Goal: Information Seeking & Learning: Check status

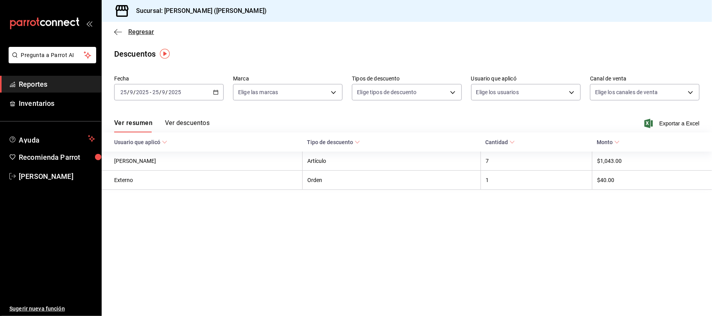
click at [149, 34] on span "Regresar" at bounding box center [141, 31] width 26 height 7
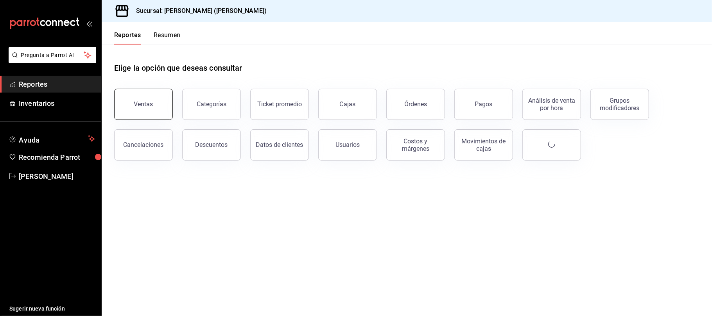
click at [142, 108] on button "Ventas" at bounding box center [143, 104] width 59 height 31
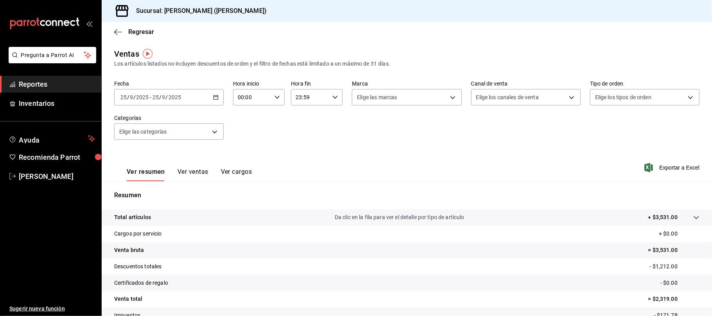
click at [194, 179] on button "Ver ventas" at bounding box center [193, 174] width 31 height 13
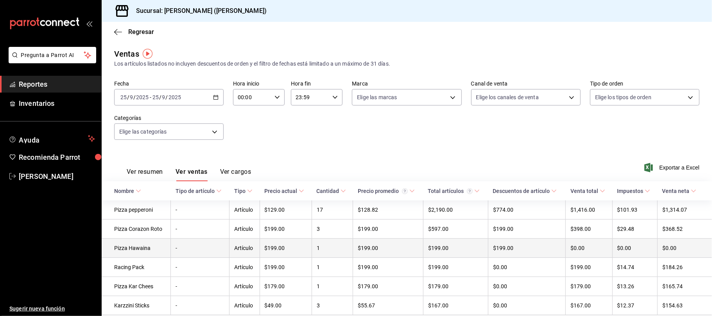
scroll to position [31, 0]
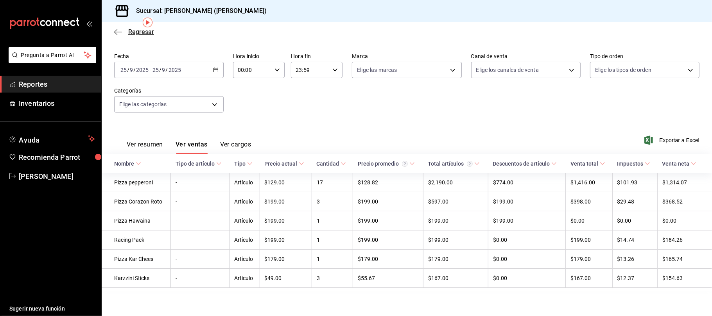
click at [126, 33] on span "Regresar" at bounding box center [134, 31] width 40 height 7
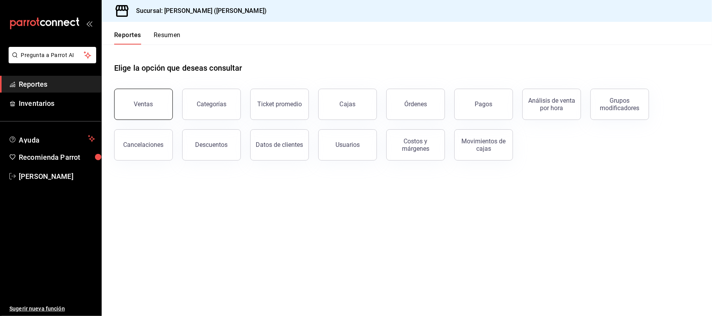
click at [148, 106] on div "Ventas" at bounding box center [143, 104] width 19 height 7
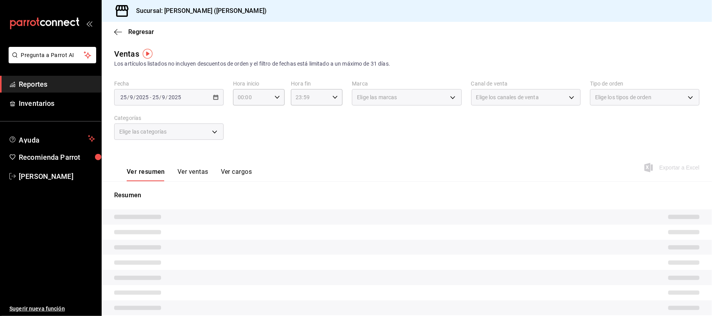
click at [211, 176] on div "Ver resumen Ver ventas Ver cargos" at bounding box center [189, 174] width 125 height 13
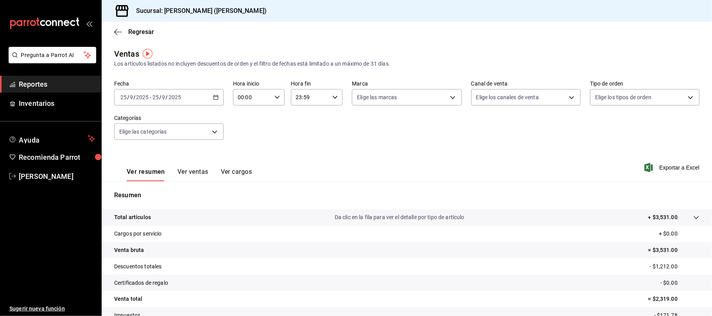
click at [209, 174] on div "Ver resumen Ver ventas Ver cargos" at bounding box center [189, 174] width 125 height 13
click at [182, 169] on button "Ver ventas" at bounding box center [193, 174] width 31 height 13
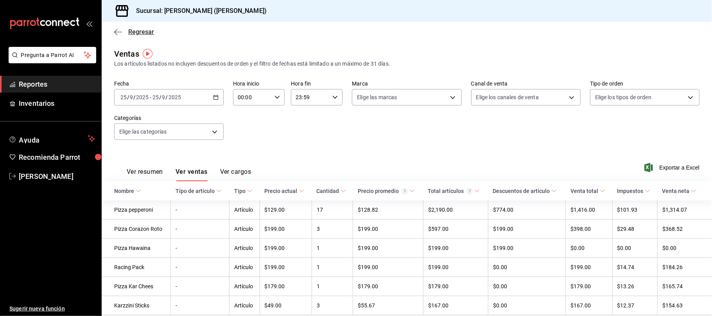
click at [123, 32] on span "Regresar" at bounding box center [134, 31] width 40 height 7
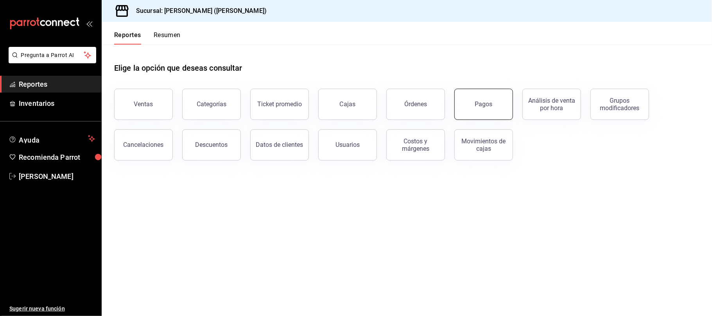
click at [475, 104] on button "Pagos" at bounding box center [484, 104] width 59 height 31
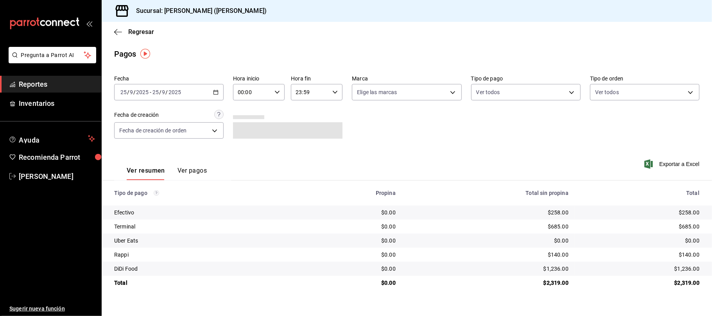
click at [189, 171] on button "Ver pagos" at bounding box center [192, 173] width 29 height 13
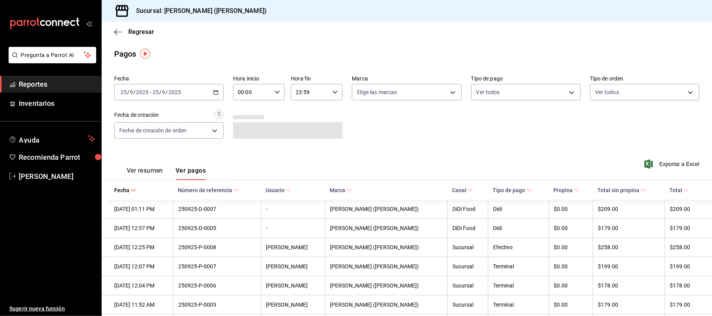
click at [132, 167] on button "Ver resumen" at bounding box center [145, 173] width 36 height 13
